Goal: Task Accomplishment & Management: Complete application form

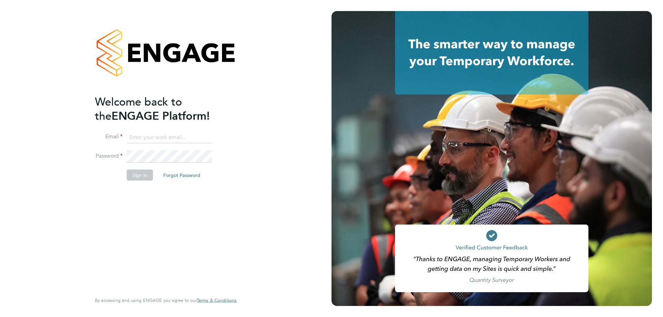
type input "[PERSON_NAME][EMAIL_ADDRESS][PERSON_NAME][DOMAIN_NAME]"
click at [146, 177] on button "Sign In" at bounding box center [140, 174] width 26 height 11
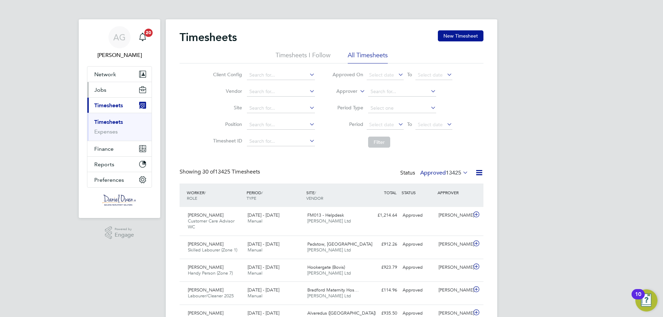
click at [102, 89] on span "Jobs" at bounding box center [100, 90] width 12 height 7
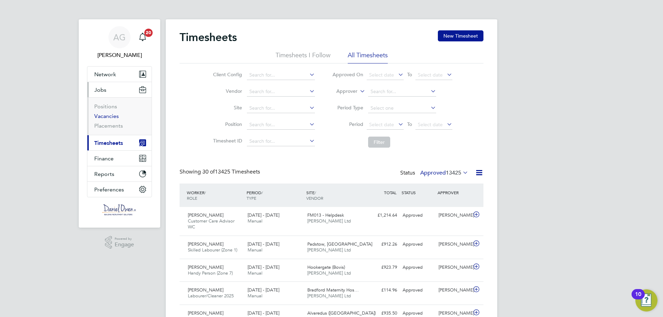
click at [111, 117] on link "Vacancies" at bounding box center [106, 116] width 25 height 7
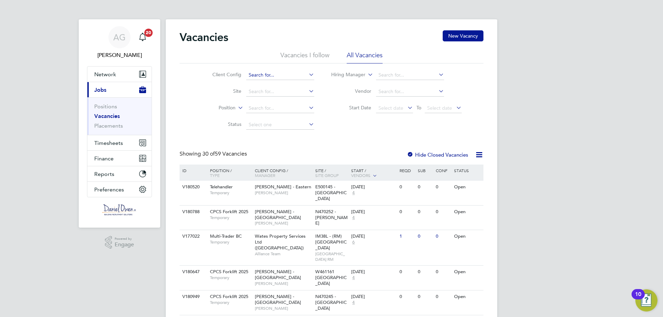
click at [269, 77] on input at bounding box center [280, 75] width 68 height 10
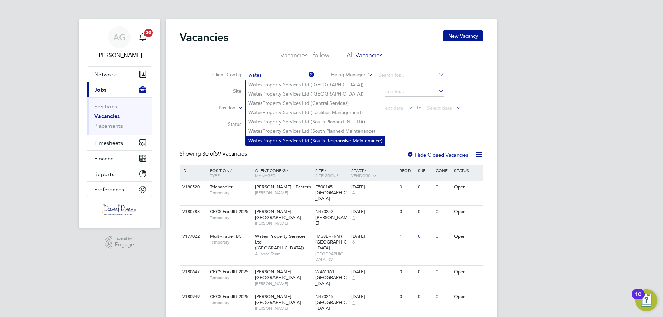
click at [287, 136] on li "Wates Property Services Ltd (South Responsive Maintenance)" at bounding box center [314, 140] width 139 height 9
type input "Wates Property Services Ltd (South Responsive Maintenance)"
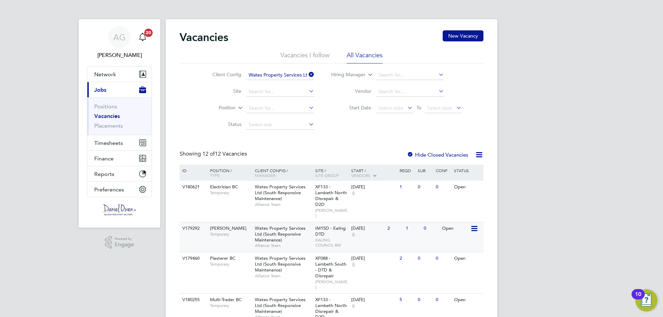
click at [301, 231] on div "Wates Property Services Ltd (South Responsive Maintenance) Alliance Team" at bounding box center [283, 237] width 60 height 30
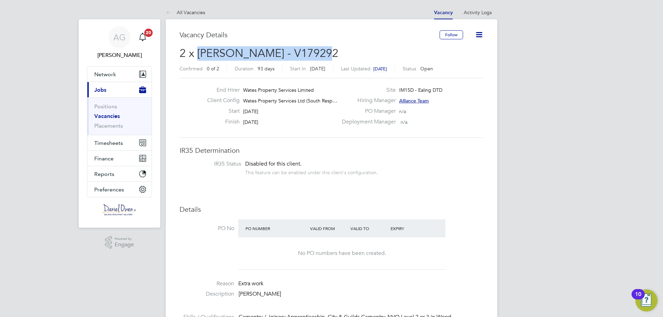
drag, startPoint x: 317, startPoint y: 54, endPoint x: 198, endPoint y: 56, distance: 118.7
click at [198, 56] on span "2 x Carpenter BC - V179292" at bounding box center [258, 53] width 159 height 13
copy span "Carpenter BC - V179292"
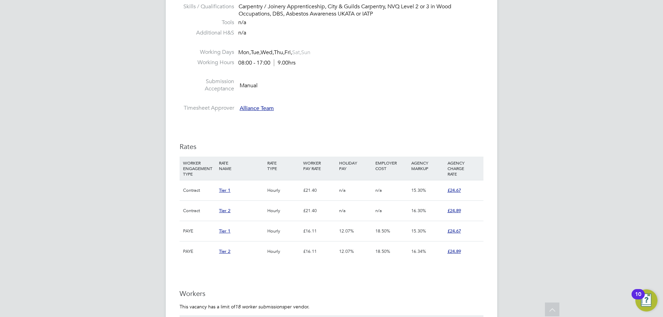
scroll to position [414, 0]
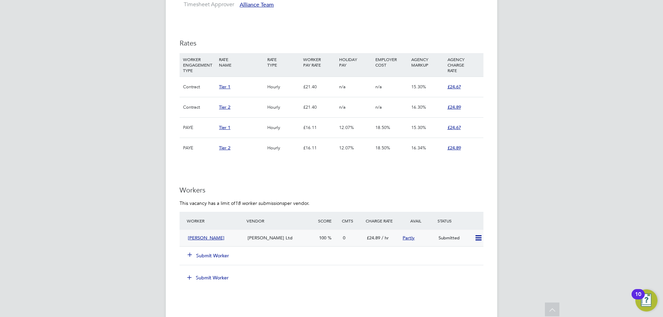
click at [476, 240] on icon at bounding box center [478, 238] width 9 height 6
click at [237, 241] on div "Alexandru Bocrici" at bounding box center [215, 238] width 60 height 11
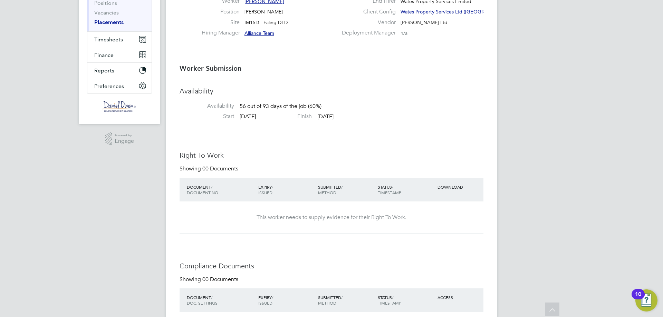
scroll to position [35, 0]
